Goal: Check status

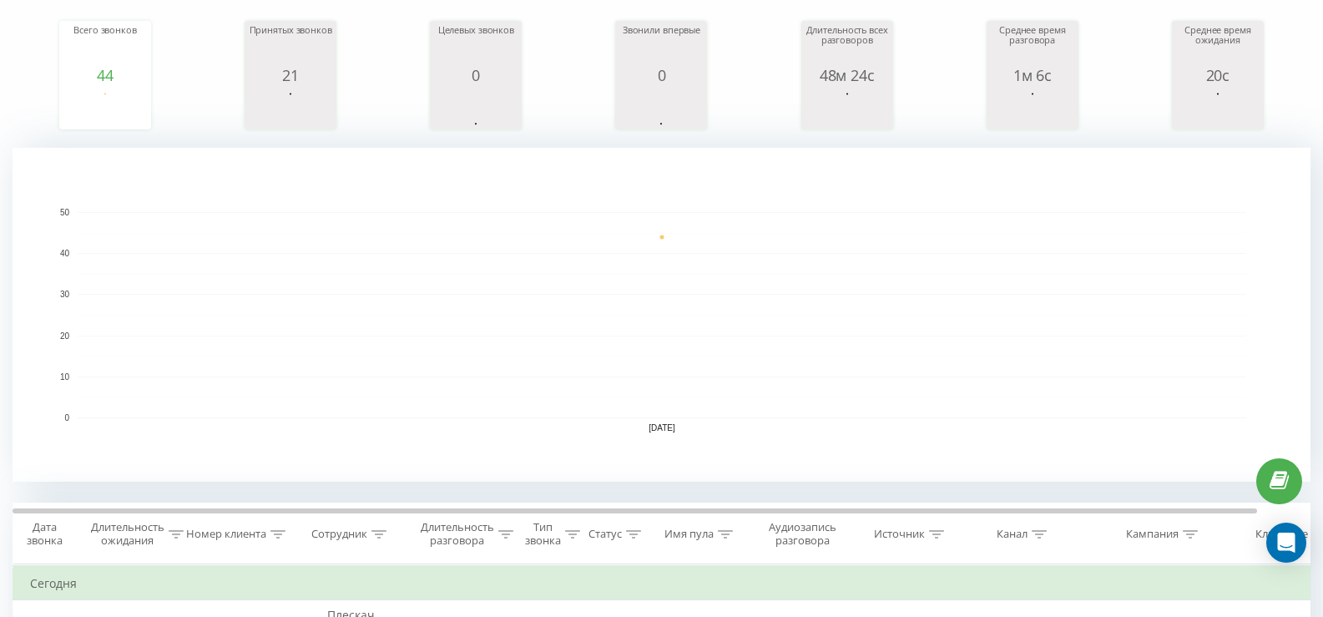
scroll to position [167, 0]
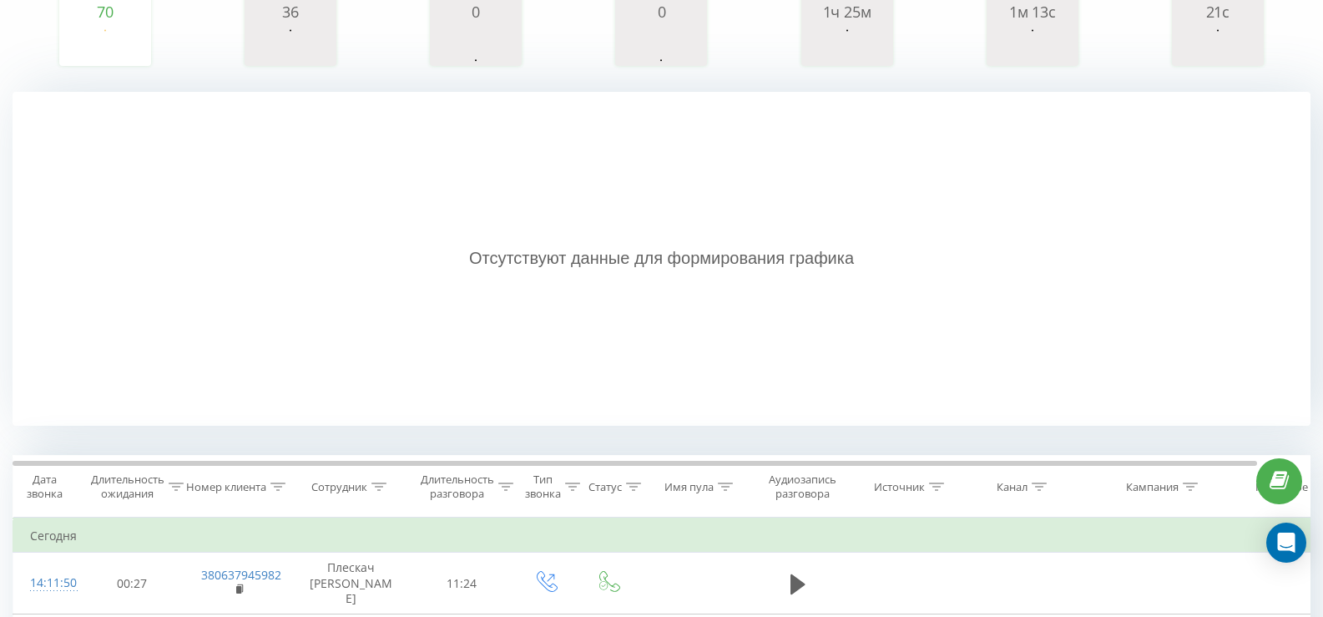
scroll to position [62, 0]
